Goal: Task Accomplishment & Management: Use online tool/utility

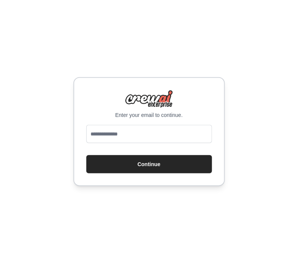
type input "**********"
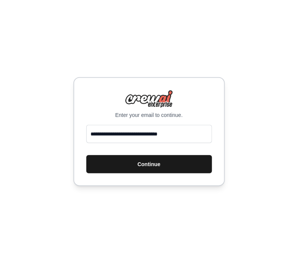
click at [196, 159] on button "Continue" at bounding box center [149, 164] width 126 height 18
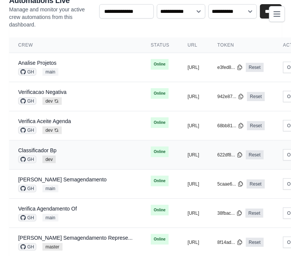
scroll to position [94, 0]
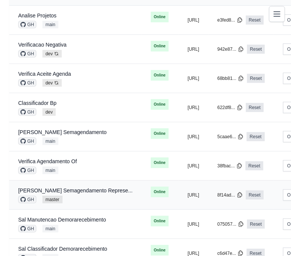
click at [111, 200] on div "GH master" at bounding box center [75, 200] width 114 height 8
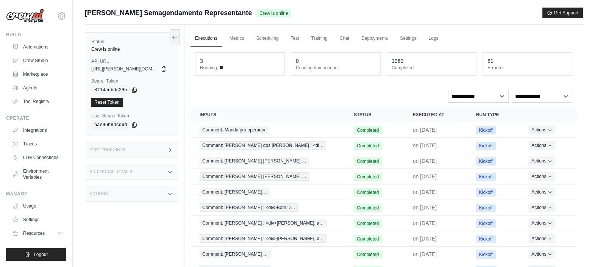
scroll to position [45, 0]
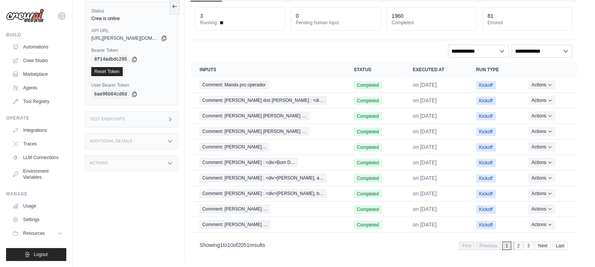
click at [291, 245] on link "2" at bounding box center [518, 246] width 9 height 8
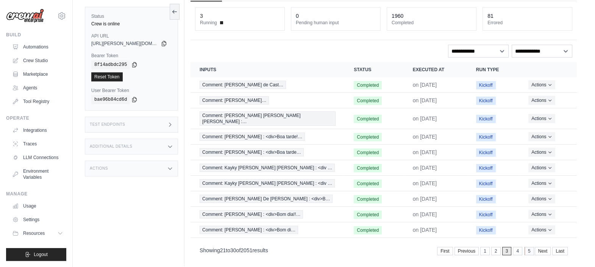
click at [291, 247] on link "5" at bounding box center [529, 251] width 9 height 8
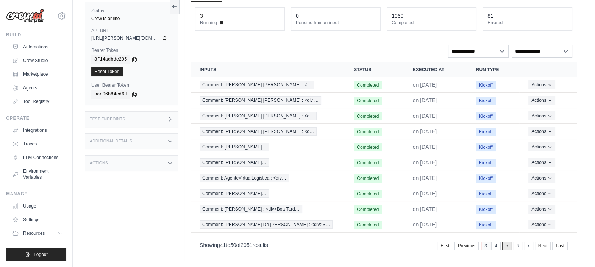
click at [291, 247] on link "3" at bounding box center [485, 246] width 9 height 8
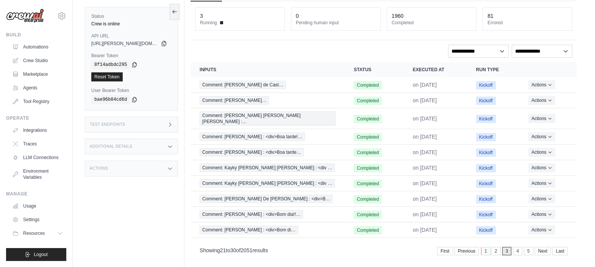
click at [291, 247] on link "1" at bounding box center [485, 251] width 9 height 8
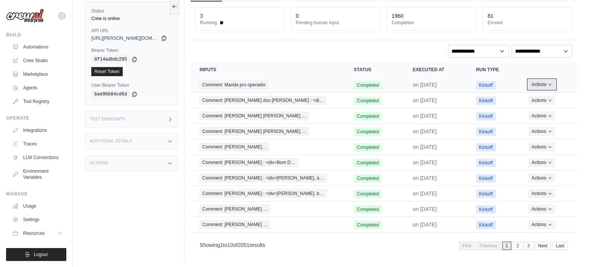
click at [291, 84] on button "Actions" at bounding box center [542, 84] width 27 height 9
click at [291, 96] on link "View Details" at bounding box center [544, 98] width 49 height 12
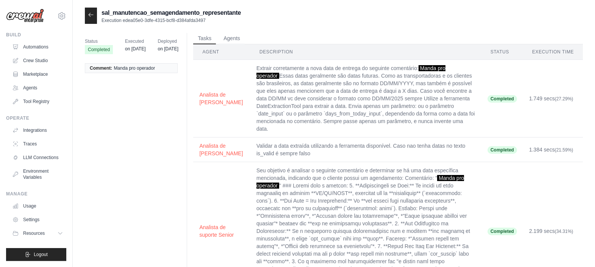
click at [94, 17] on div at bounding box center [91, 16] width 12 height 16
click at [92, 13] on icon at bounding box center [91, 15] width 6 height 6
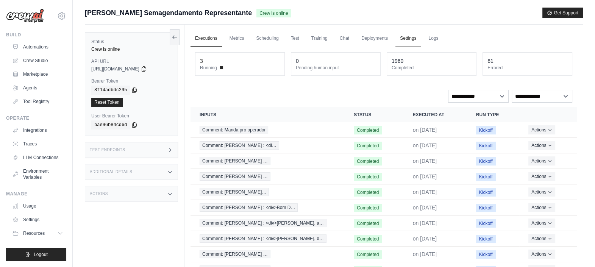
click at [398, 38] on link "Settings" at bounding box center [408, 39] width 25 height 16
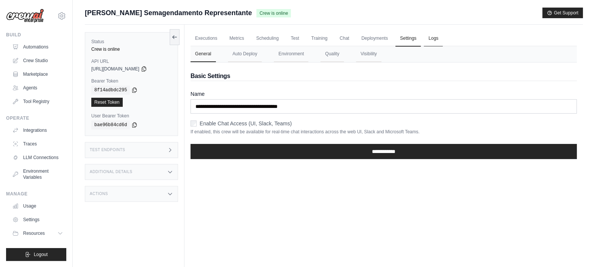
click at [435, 37] on link "Logs" at bounding box center [433, 39] width 19 height 16
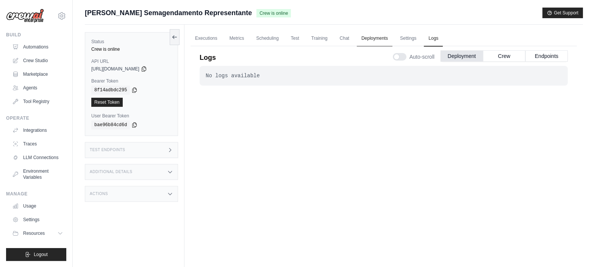
click at [374, 40] on link "Deployments" at bounding box center [375, 39] width 36 height 16
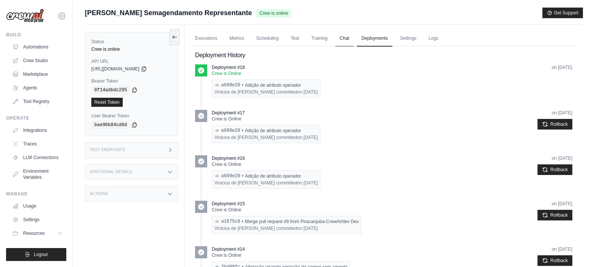
click at [341, 39] on link "Chat" at bounding box center [344, 39] width 19 height 16
click at [328, 33] on link "Training" at bounding box center [319, 39] width 25 height 16
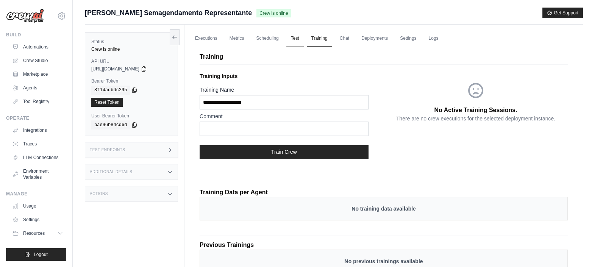
click at [291, 42] on link "Test" at bounding box center [295, 39] width 17 height 16
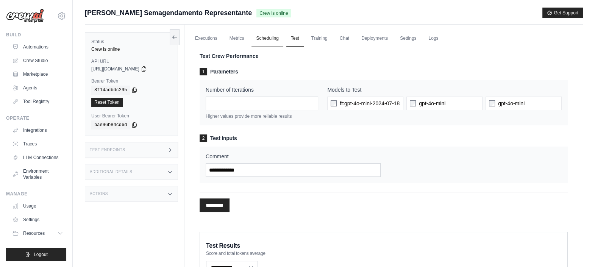
click at [266, 37] on link "Scheduling" at bounding box center [267, 39] width 31 height 16
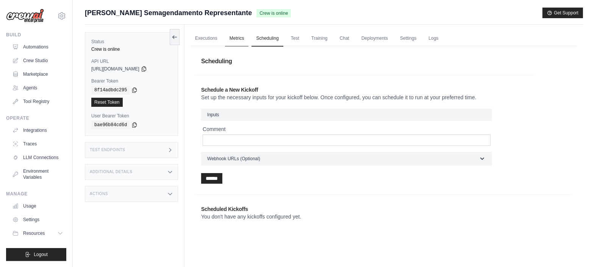
click at [243, 40] on link "Metrics" at bounding box center [237, 39] width 24 height 16
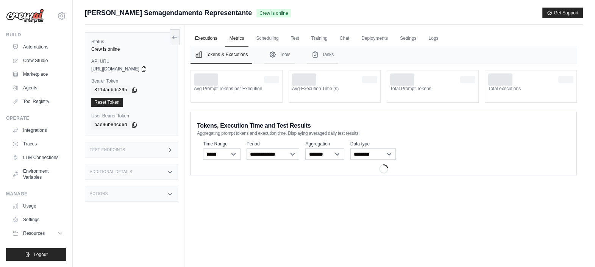
click at [213, 35] on link "Executions" at bounding box center [206, 39] width 31 height 16
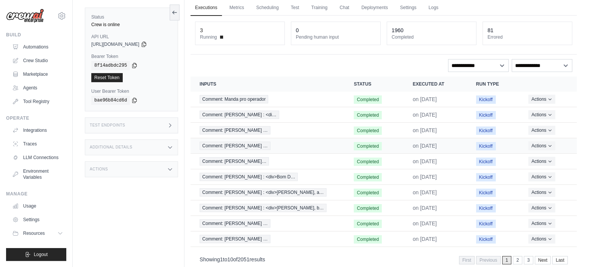
scroll to position [45, 0]
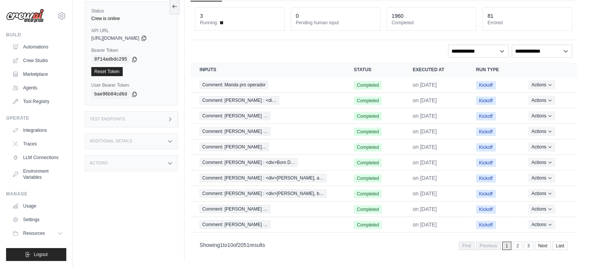
click at [246, 20] on dt "Running" at bounding box center [240, 23] width 80 height 6
